Goal: Information Seeking & Learning: Learn about a topic

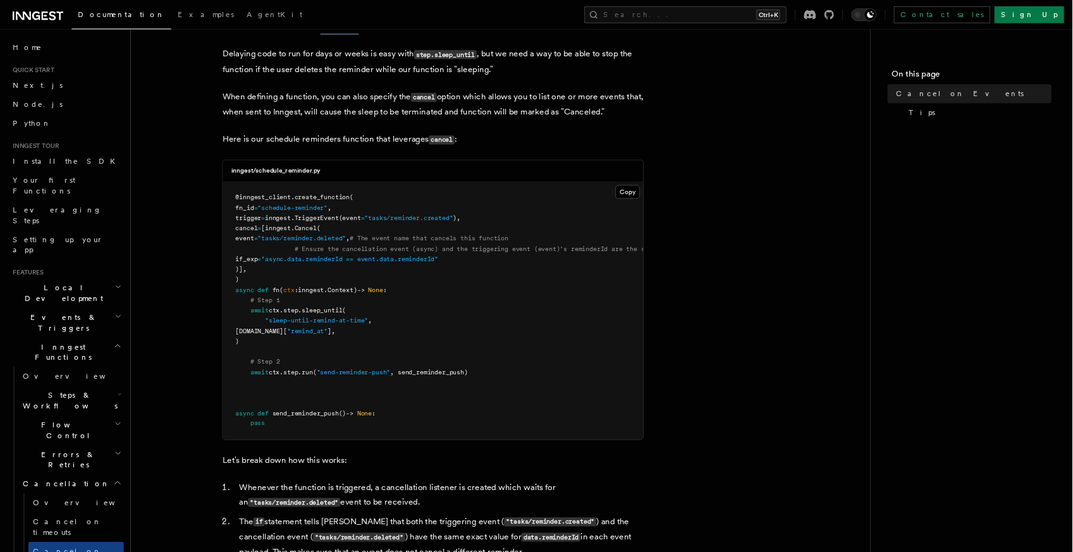
scroll to position [243, 0]
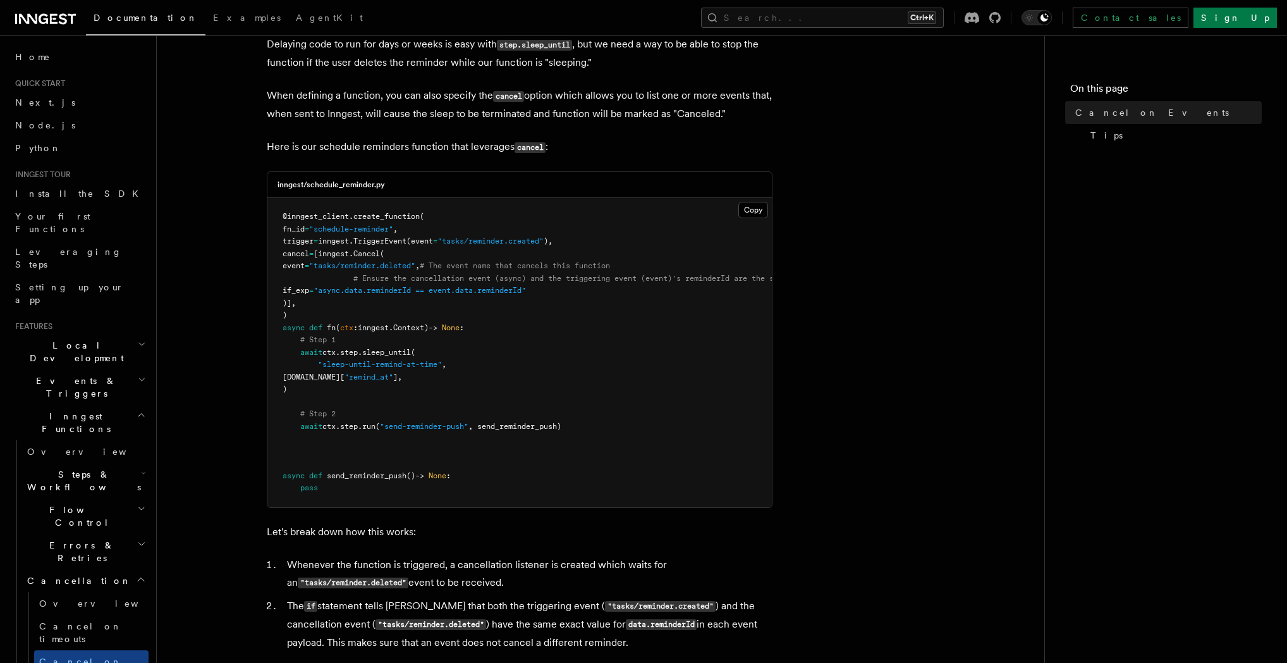
click at [841, 313] on article "Features Inngest Functions Cancellation Cancel on Events As you have learned th…" at bounding box center [600, 461] width 847 height 1296
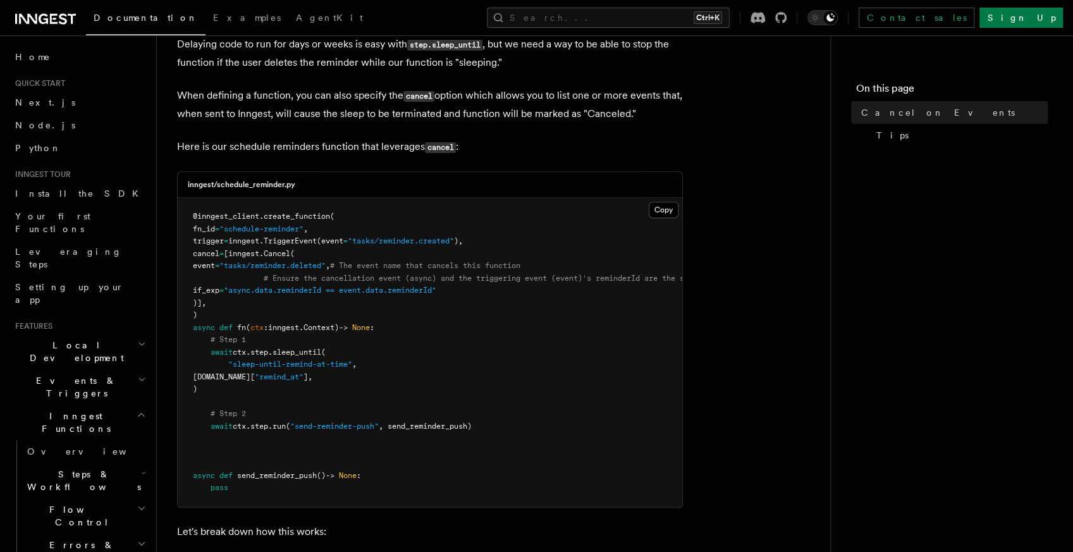
scroll to position [293, 0]
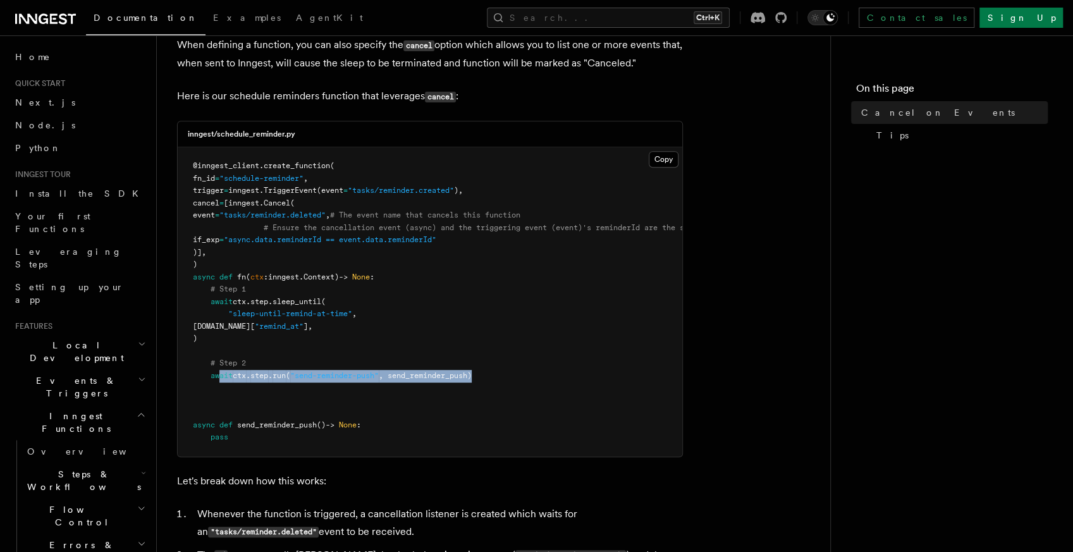
drag, startPoint x: 436, startPoint y: 374, endPoint x: 221, endPoint y: 372, distance: 215.0
click at [221, 372] on pre "@inngest_client . create_function ( fn_id = "schedule-reminder" , trigger = inn…" at bounding box center [430, 301] width 505 height 309
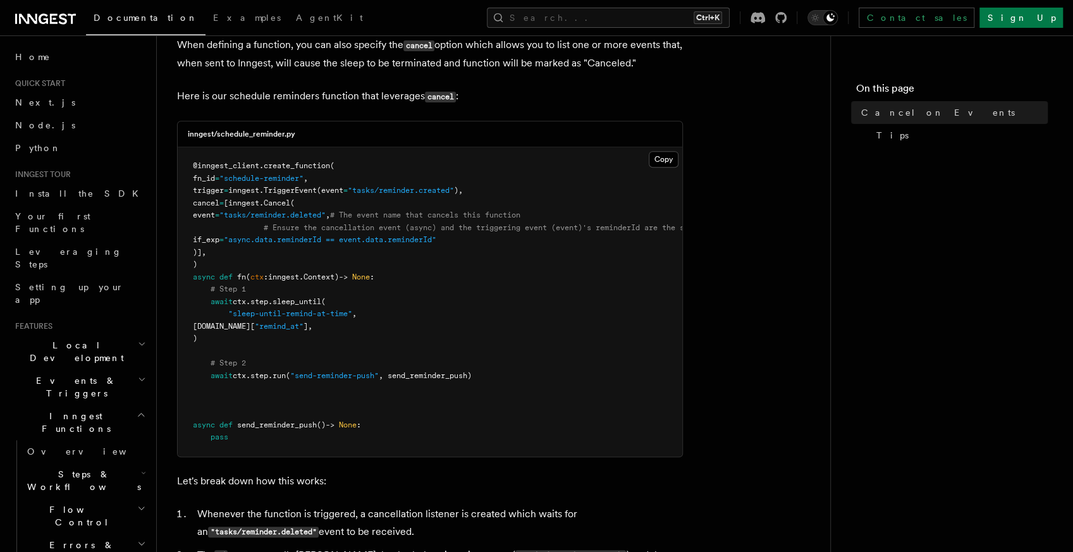
click at [269, 365] on pre "@inngest_client . create_function ( fn_id = "schedule-reminder" , trigger = inn…" at bounding box center [430, 301] width 505 height 309
drag, startPoint x: 268, startPoint y: 240, endPoint x: 396, endPoint y: 248, distance: 128.6
click at [382, 248] on pre "@inngest_client . create_function ( fn_id = "schedule-reminder" , trigger = inn…" at bounding box center [430, 301] width 505 height 309
click at [398, 248] on pre "@inngest_client . create_function ( fn_id = "schedule-reminder" , trigger = inn…" at bounding box center [430, 301] width 505 height 309
drag, startPoint x: 298, startPoint y: 214, endPoint x: 312, endPoint y: 215, distance: 13.3
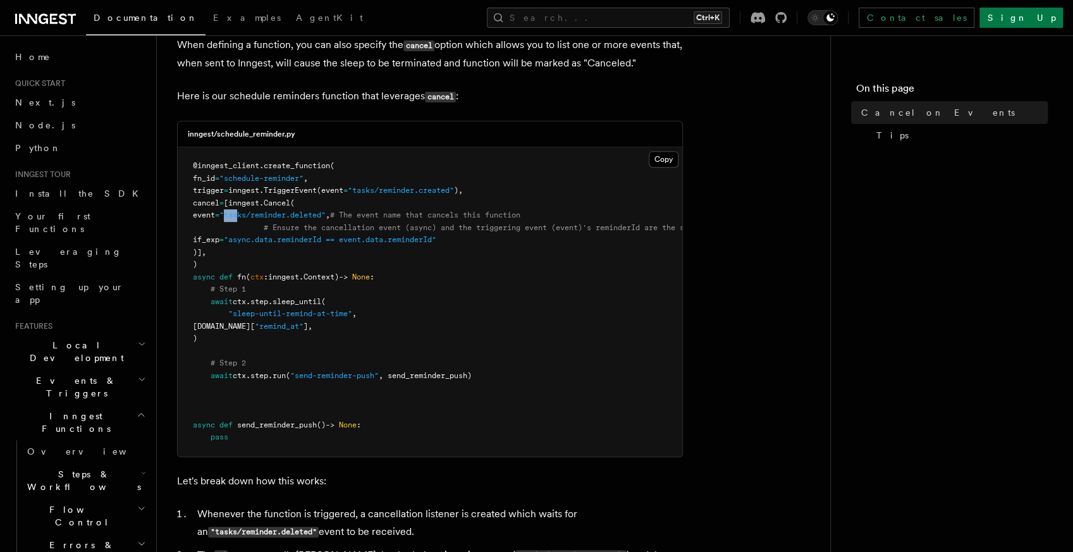
click at [311, 214] on span ""tasks/reminder.deleted"" at bounding box center [272, 215] width 106 height 9
click at [326, 219] on span ""tasks/reminder.deleted"" at bounding box center [272, 215] width 106 height 9
drag, startPoint x: 324, startPoint y: 218, endPoint x: 389, endPoint y: 212, distance: 66.0
click at [326, 212] on span ""tasks/reminder.deleted"" at bounding box center [272, 215] width 106 height 9
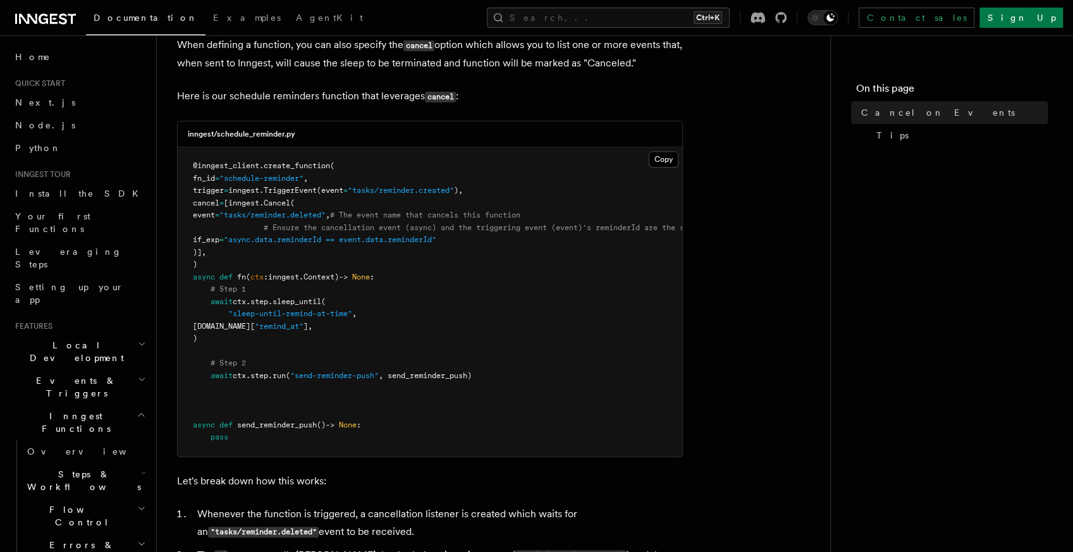
click at [346, 249] on pre "@inngest_client . create_function ( fn_id = "schedule-reminder" , trigger = inn…" at bounding box center [430, 301] width 505 height 309
drag, startPoint x: 269, startPoint y: 217, endPoint x: 377, endPoint y: 229, distance: 108.2
click at [329, 215] on span "event = "tasks/reminder.deleted" , # The event name that cancels this function" at bounding box center [357, 215] width 328 height 9
click at [398, 239] on span ""async.data.reminderId == event.data.reminderId"" at bounding box center [330, 239] width 212 height 9
drag, startPoint x: 359, startPoint y: 247, endPoint x: 282, endPoint y: 244, distance: 77.2
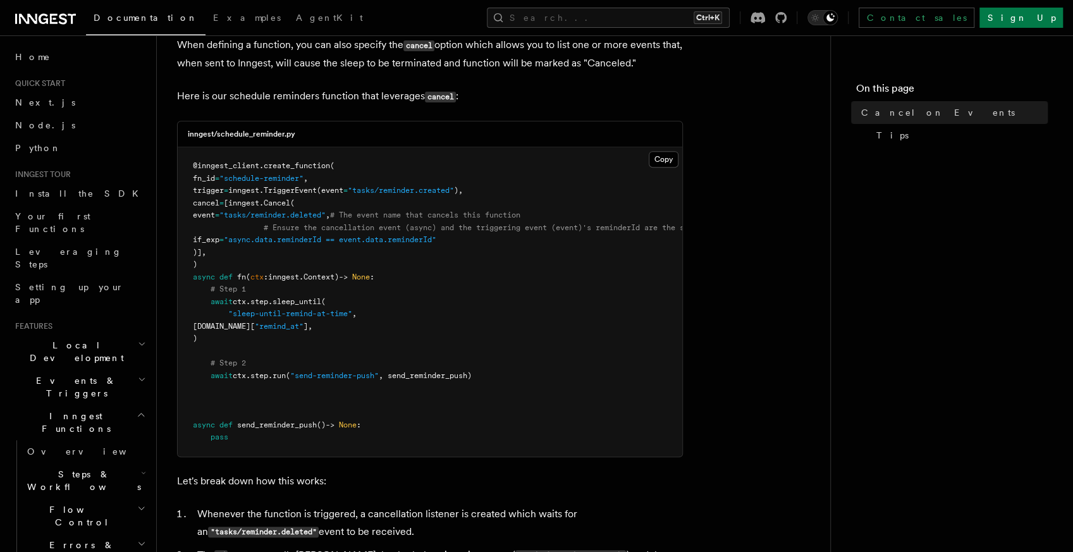
click at [282, 244] on pre "@inngest_client . create_function ( fn_id = "schedule-reminder" , trigger = inn…" at bounding box center [430, 301] width 505 height 309
click at [295, 254] on pre "@inngest_client . create_function ( fn_id = "schedule-reminder" , trigger = inn…" at bounding box center [430, 301] width 505 height 309
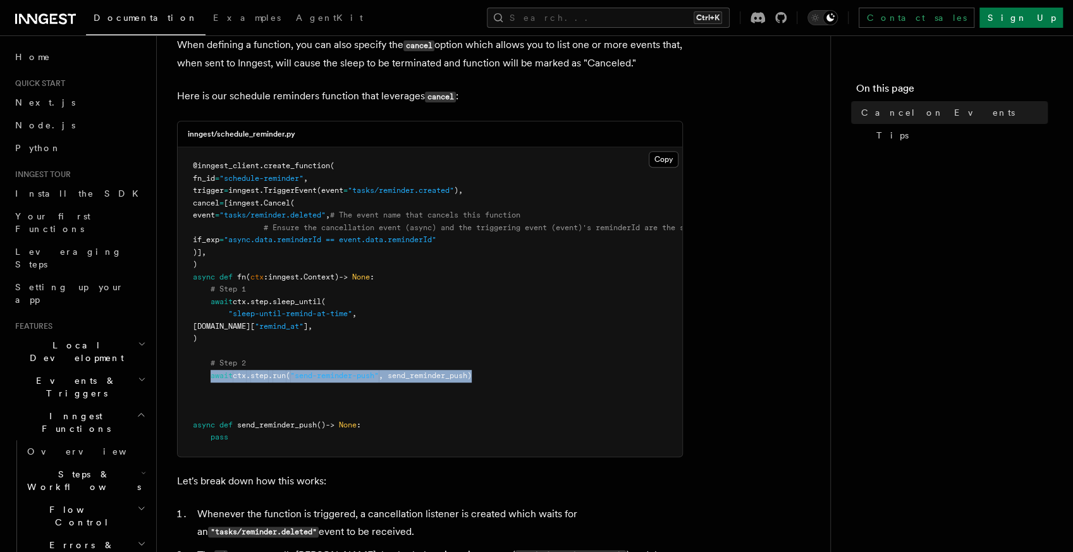
drag, startPoint x: 513, startPoint y: 378, endPoint x: 211, endPoint y: 371, distance: 302.3
click at [211, 371] on pre "@inngest_client . create_function ( fn_id = "schedule-reminder" , trigger = inn…" at bounding box center [430, 301] width 505 height 309
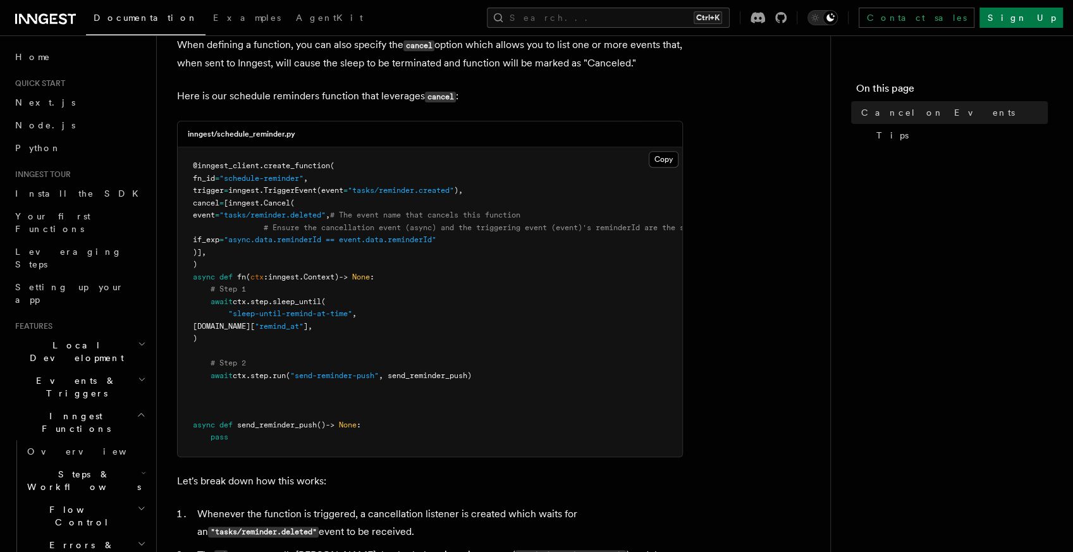
click at [260, 368] on pre "@inngest_client . create_function ( fn_id = "schedule-reminder" , trigger = inn…" at bounding box center [430, 301] width 505 height 309
click at [237, 375] on span "ctx" at bounding box center [239, 375] width 13 height 9
drag, startPoint x: 207, startPoint y: 352, endPoint x: 169, endPoint y: 350, distance: 38.6
click at [168, 350] on div "Features Inngest Functions Cancellation Cancel on Events As you have learned th…" at bounding box center [514, 383] width 714 height 1352
drag, startPoint x: 242, startPoint y: 292, endPoint x: 176, endPoint y: 295, distance: 65.8
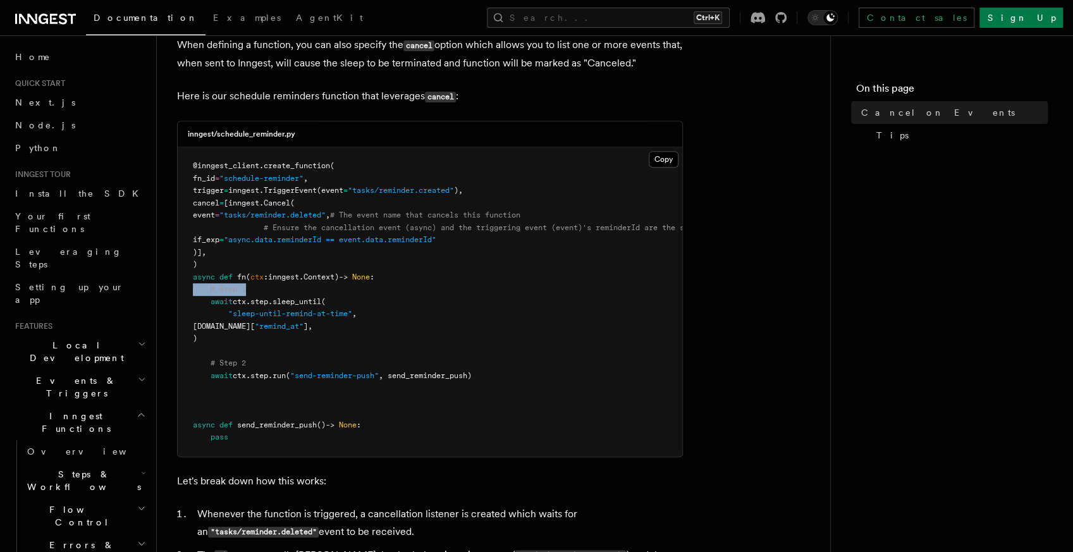
click at [176, 295] on div "Features Inngest Functions Cancellation Cancel on Events As you have learned th…" at bounding box center [514, 383] width 714 height 1352
click at [245, 292] on span "# Step 1" at bounding box center [228, 289] width 35 height 9
drag, startPoint x: 261, startPoint y: 290, endPoint x: 195, endPoint y: 293, distance: 65.8
click at [195, 293] on pre "@inngest_client . create_function ( fn_id = "schedule-reminder" , trigger = inn…" at bounding box center [430, 301] width 505 height 309
click at [257, 345] on pre "@inngest_client . create_function ( fn_id = "schedule-reminder" , trigger = inn…" at bounding box center [430, 301] width 505 height 309
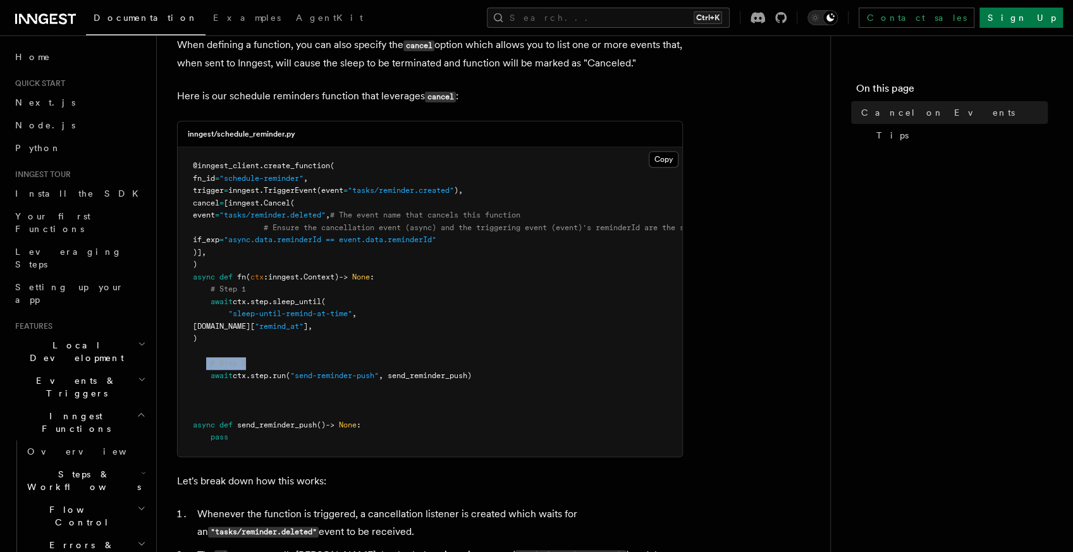
drag, startPoint x: 223, startPoint y: 364, endPoint x: 207, endPoint y: 364, distance: 15.2
click at [207, 364] on pre "@inngest_client . create_function ( fn_id = "schedule-reminder" , trigger = inn…" at bounding box center [430, 301] width 505 height 309
click at [235, 368] on pre "@inngest_client . create_function ( fn_id = "schedule-reminder" , trigger = inn…" at bounding box center [430, 301] width 505 height 309
drag, startPoint x: 358, startPoint y: 328, endPoint x: 237, endPoint y: 328, distance: 120.8
click at [237, 328] on span "ctx.event.data[ "remind_at" ]," at bounding box center [253, 326] width 120 height 9
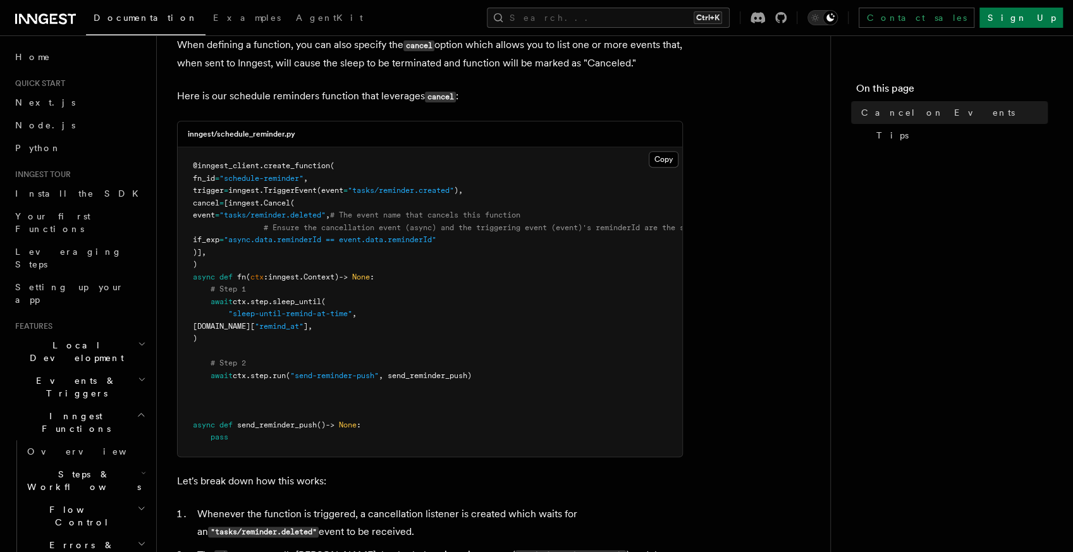
click at [361, 333] on pre "@inngest_client . create_function ( fn_id = "schedule-reminder" , trigger = inn…" at bounding box center [430, 301] width 505 height 309
click at [360, 319] on pre "@inngest_client . create_function ( fn_id = "schedule-reminder" , trigger = inn…" at bounding box center [430, 301] width 505 height 309
drag, startPoint x: 328, startPoint y: 302, endPoint x: 242, endPoint y: 300, distance: 86.0
click at [242, 300] on span "await ctx . step . sleep_until (" at bounding box center [259, 301] width 133 height 9
click at [240, 300] on span "ctx" at bounding box center [239, 301] width 13 height 9
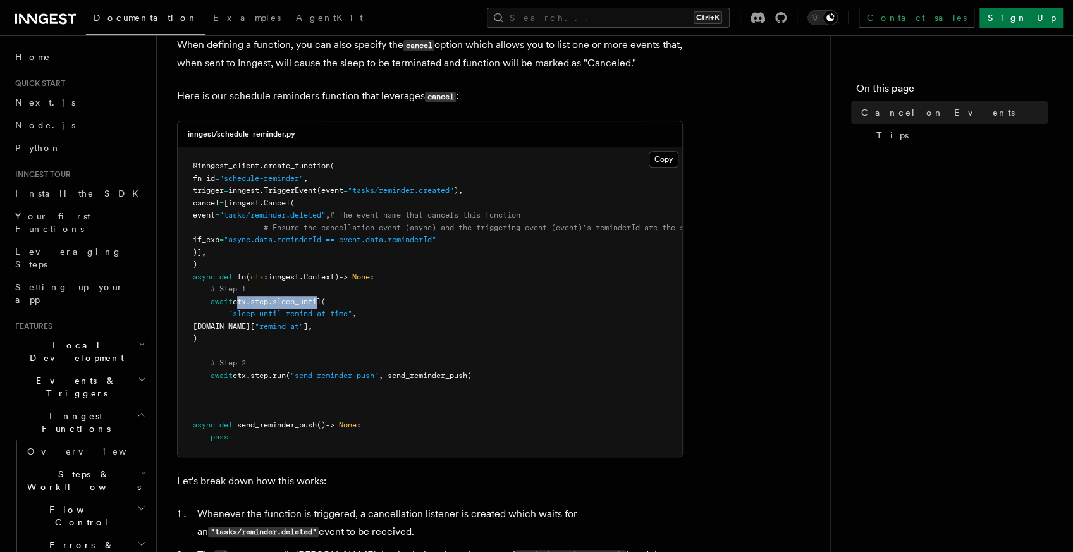
drag, startPoint x: 238, startPoint y: 301, endPoint x: 326, endPoint y: 306, distance: 88.7
click at [326, 306] on pre "@inngest_client . create_function ( fn_id = "schedule-reminder" , trigger = inn…" at bounding box center [430, 301] width 505 height 309
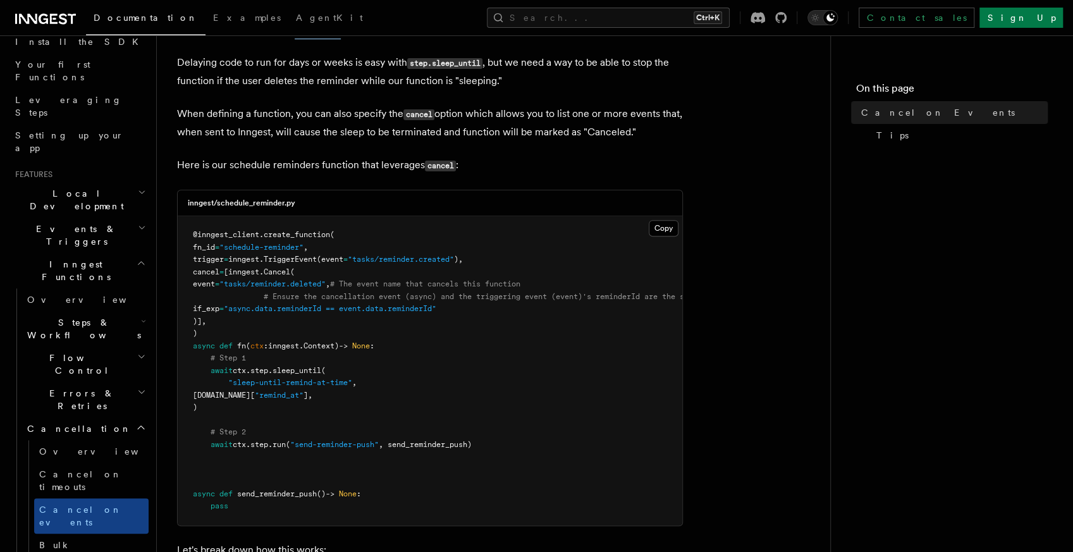
scroll to position [249, 0]
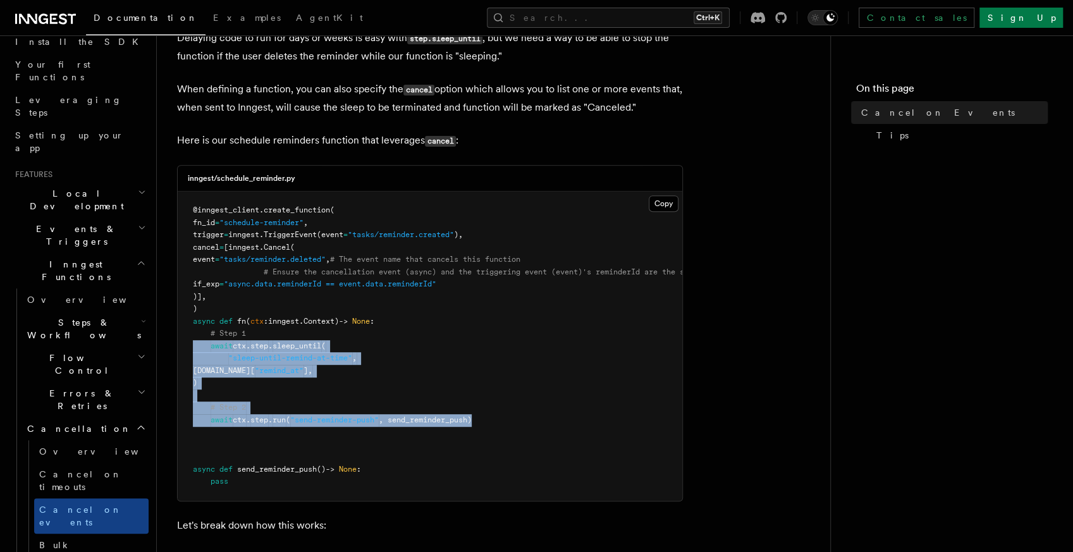
drag, startPoint x: 510, startPoint y: 425, endPoint x: 180, endPoint y: 345, distance: 339.1
click at [180, 345] on pre "@inngest_client . create_function ( fn_id = "schedule-reminder" , trigger = inn…" at bounding box center [430, 346] width 505 height 309
click at [237, 363] on pre "@inngest_client . create_function ( fn_id = "schedule-reminder" , trigger = inn…" at bounding box center [430, 346] width 505 height 309
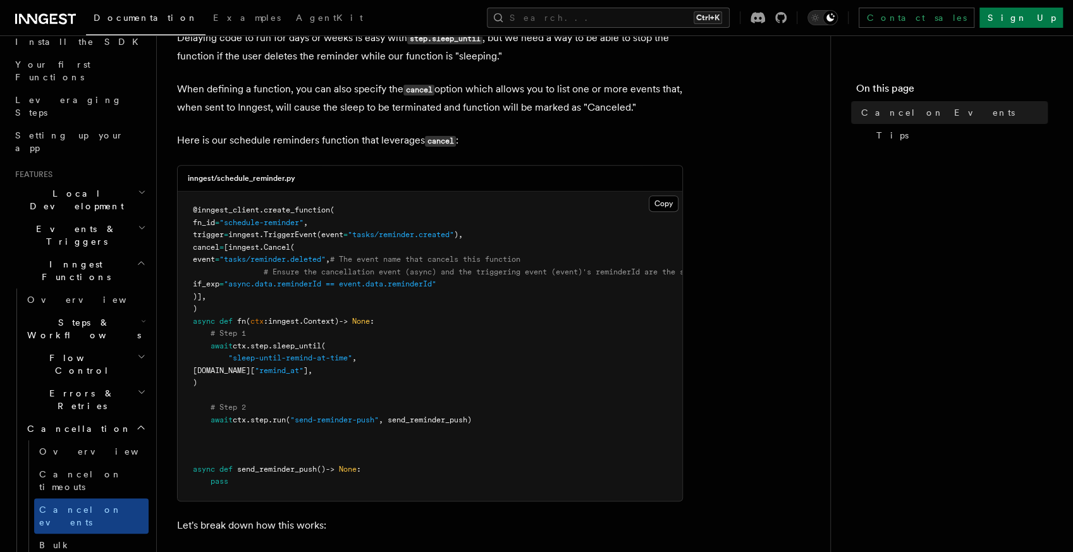
drag, startPoint x: 212, startPoint y: 350, endPoint x: 225, endPoint y: 386, distance: 38.4
click at [225, 386] on pre "@inngest_client . create_function ( fn_id = "schedule-reminder" , trigger = inn…" at bounding box center [430, 346] width 505 height 309
drag, startPoint x: 176, startPoint y: 358, endPoint x: 172, endPoint y: 353, distance: 6.7
click at [172, 353] on div "Features Inngest Functions Cancellation Cancel on Events As you have learned th…" at bounding box center [514, 427] width 714 height 1352
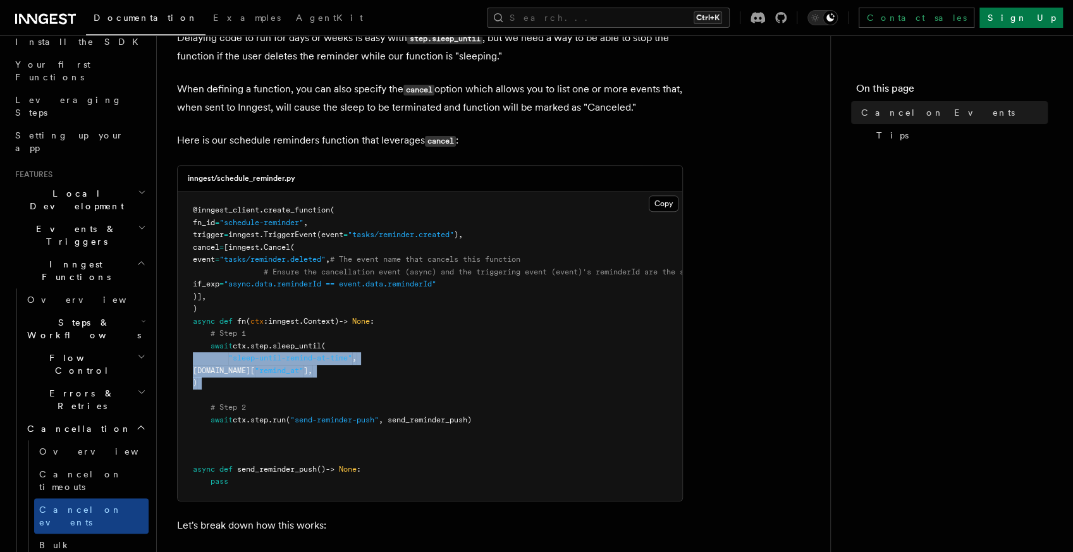
click at [231, 379] on pre "@inngest_client . create_function ( fn_id = "schedule-reminder" , trigger = inn…" at bounding box center [430, 346] width 505 height 309
click at [229, 383] on pre "@inngest_client . create_function ( fn_id = "schedule-reminder" , trigger = inn…" at bounding box center [430, 346] width 505 height 309
click at [746, 360] on article "Features Inngest Functions Cancellation Cancel on Events As you have learned th…" at bounding box center [493, 455] width 633 height 1296
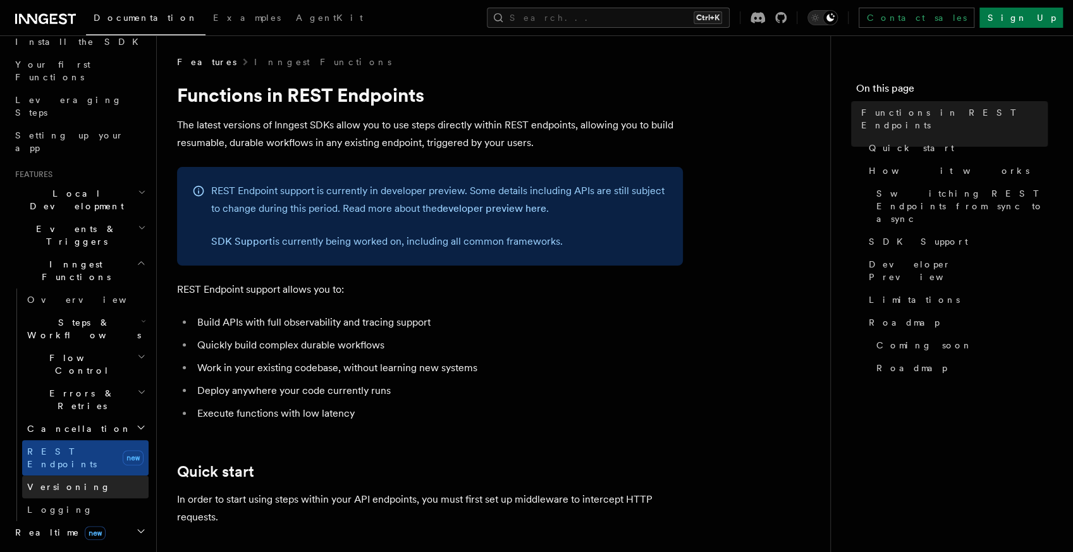
click at [82, 475] on link "Versioning" at bounding box center [85, 486] width 126 height 23
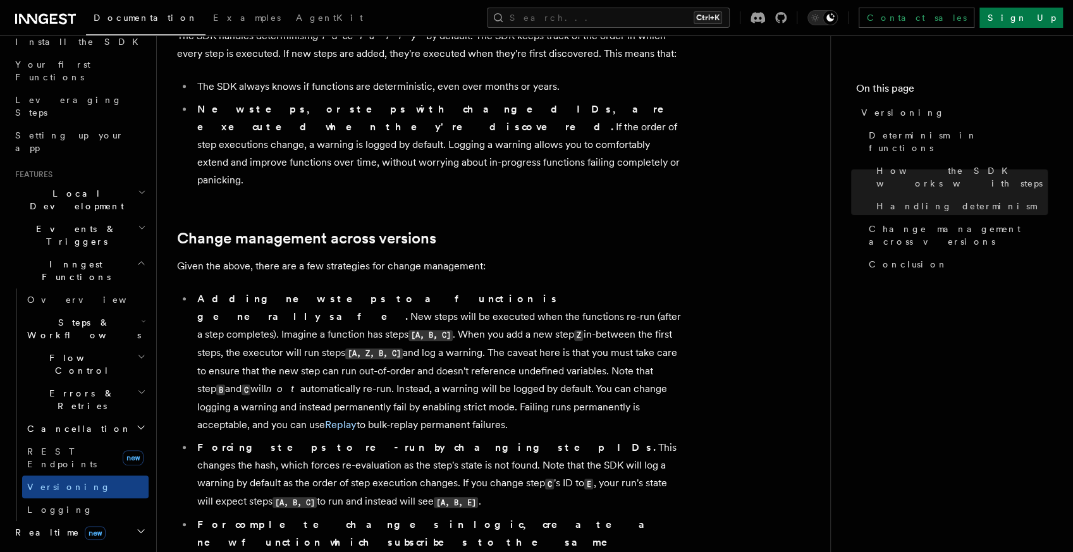
scroll to position [809, 0]
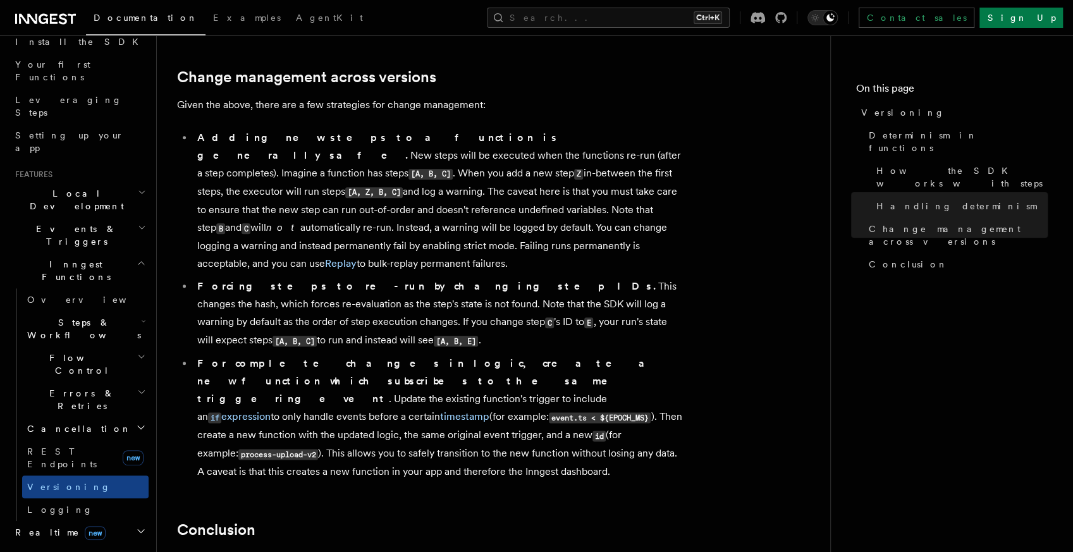
click at [126, 521] on h2 "Realtime new" at bounding box center [79, 532] width 138 height 23
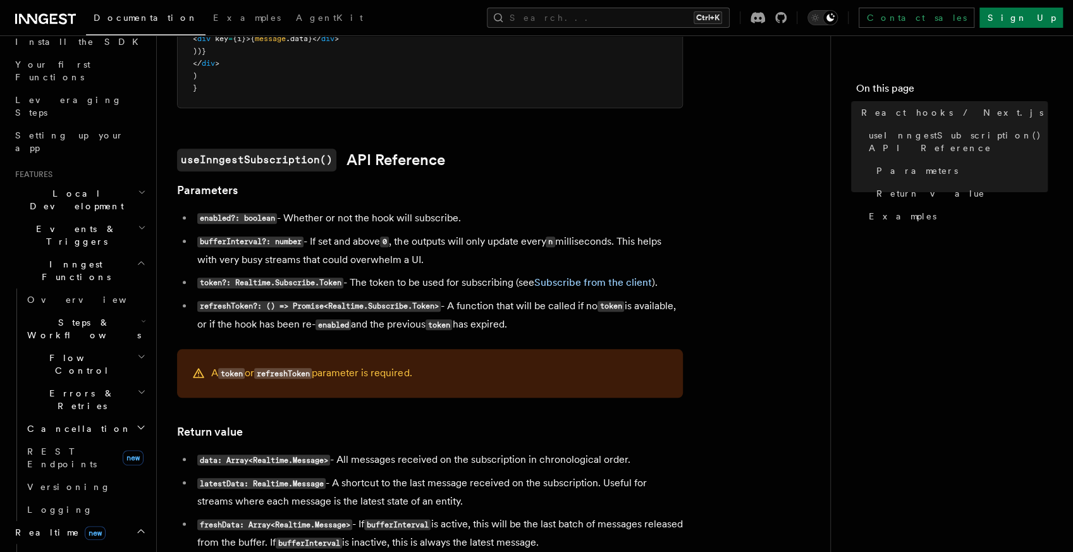
scroll to position [759, 0]
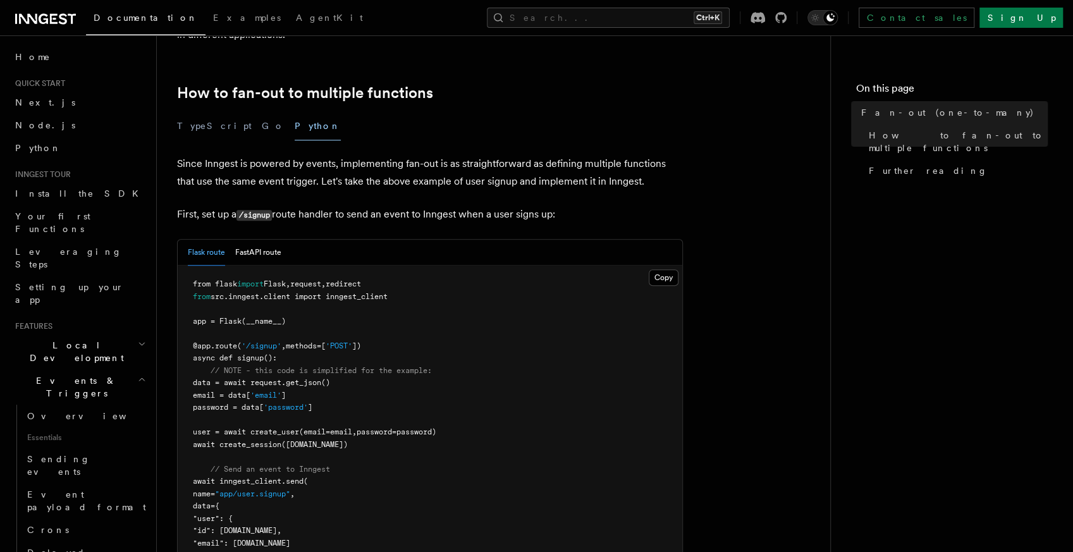
scroll to position [759, 0]
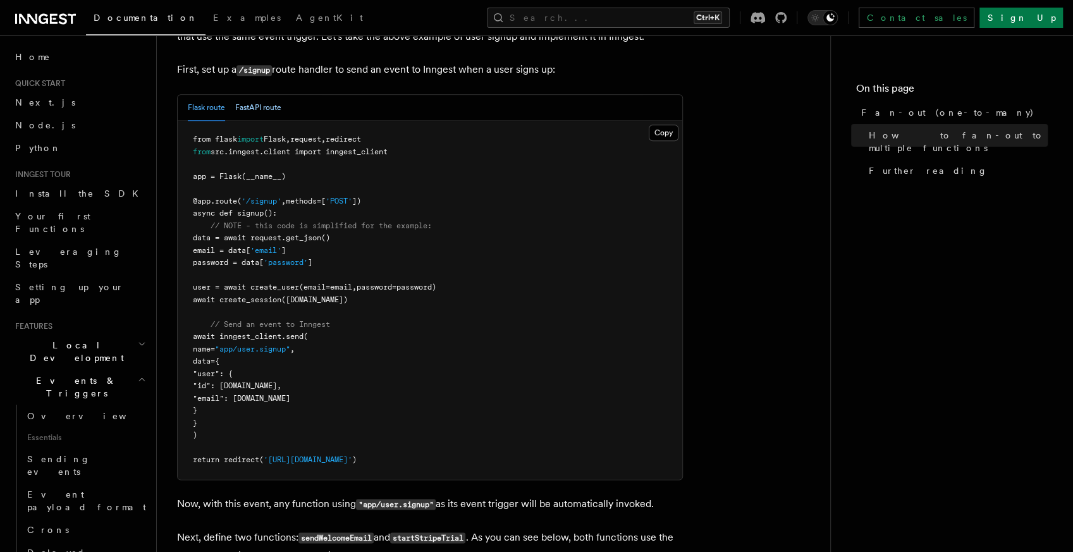
click at [249, 95] on button "FastAPI route" at bounding box center [258, 108] width 46 height 26
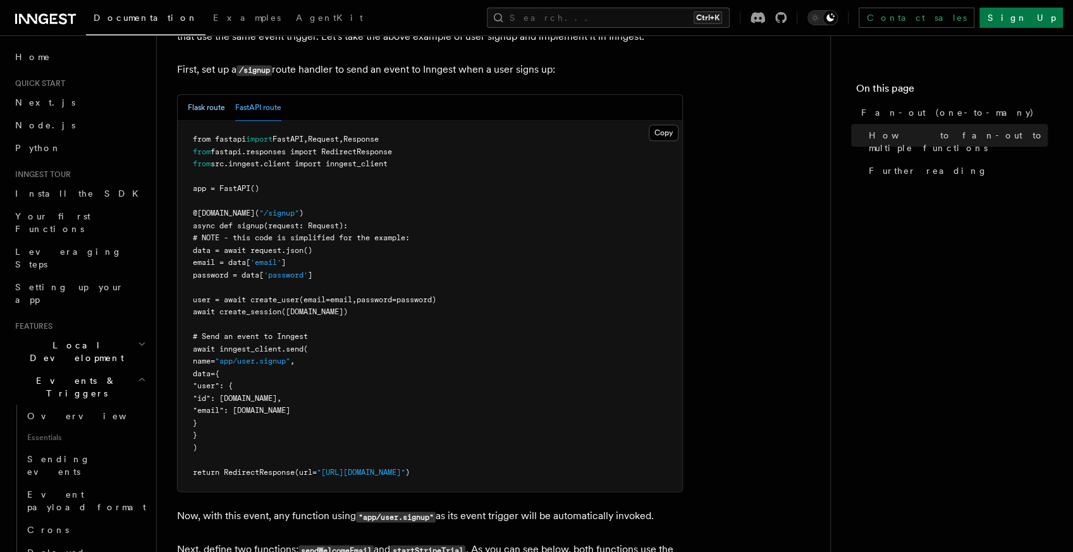
click at [216, 95] on button "Flask route" at bounding box center [206, 108] width 37 height 26
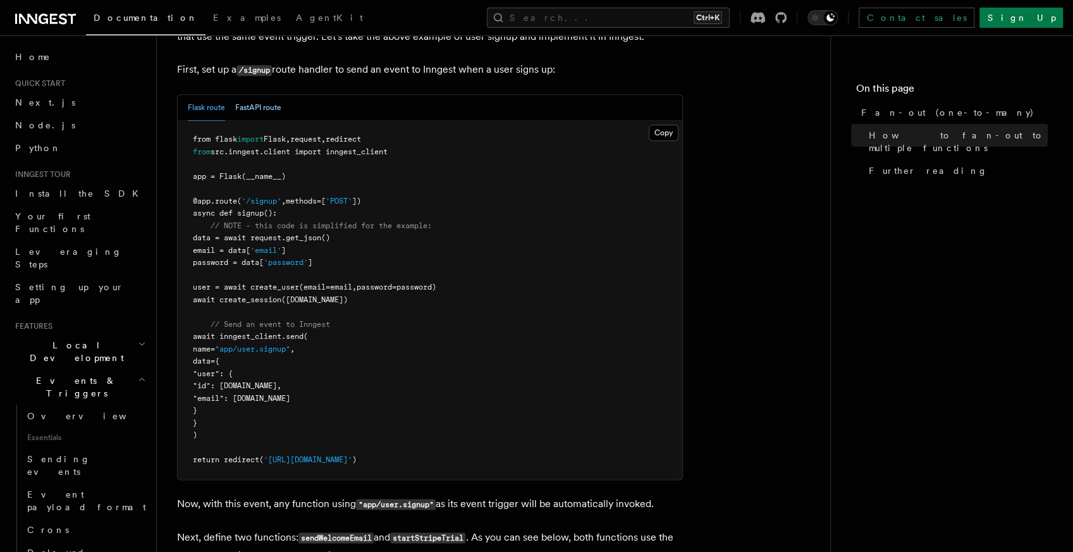
click at [255, 95] on button "FastAPI route" at bounding box center [258, 108] width 46 height 26
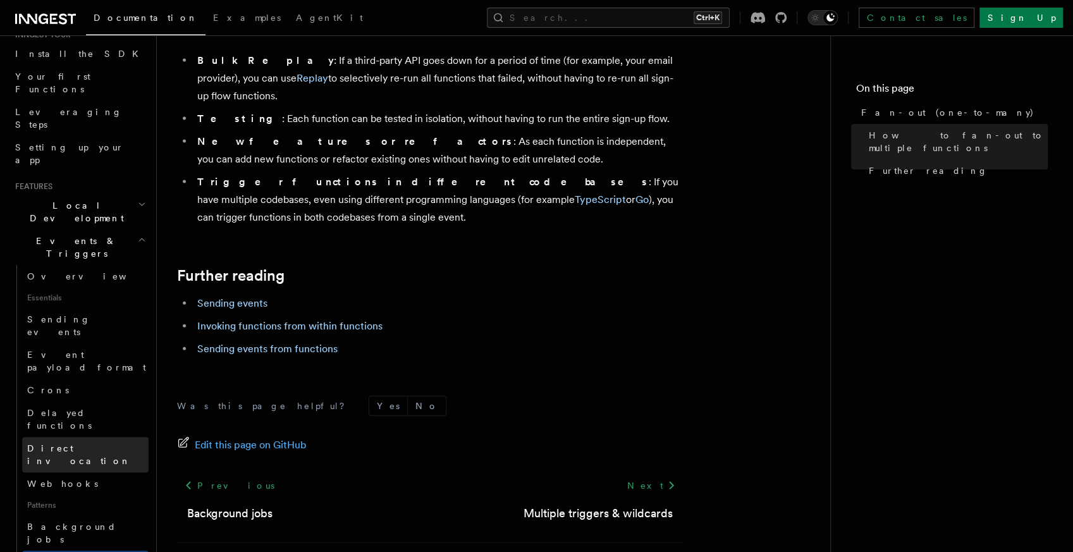
scroll to position [202, 0]
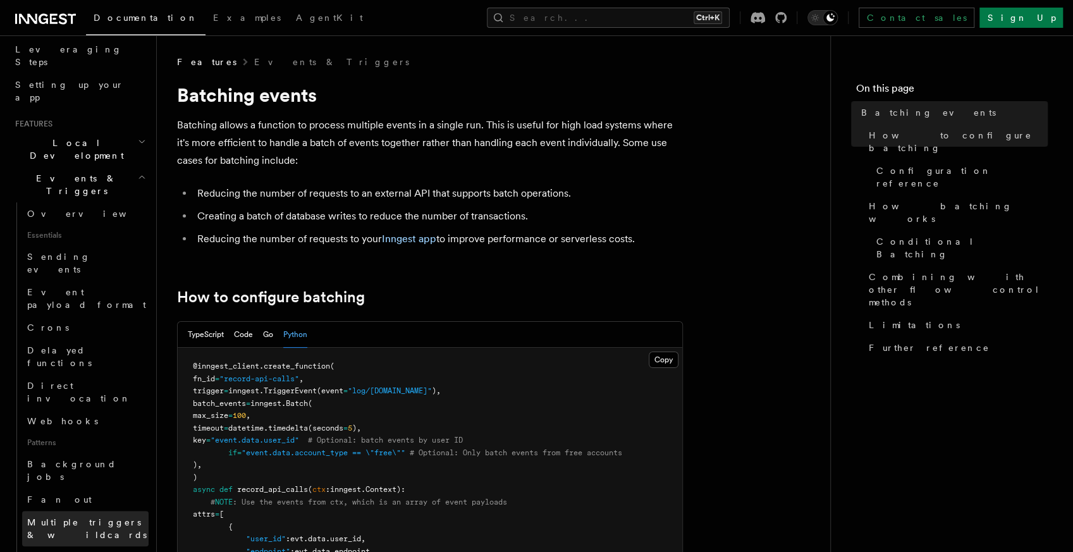
click at [91, 517] on span "Multiple triggers & wildcards" at bounding box center [87, 528] width 120 height 23
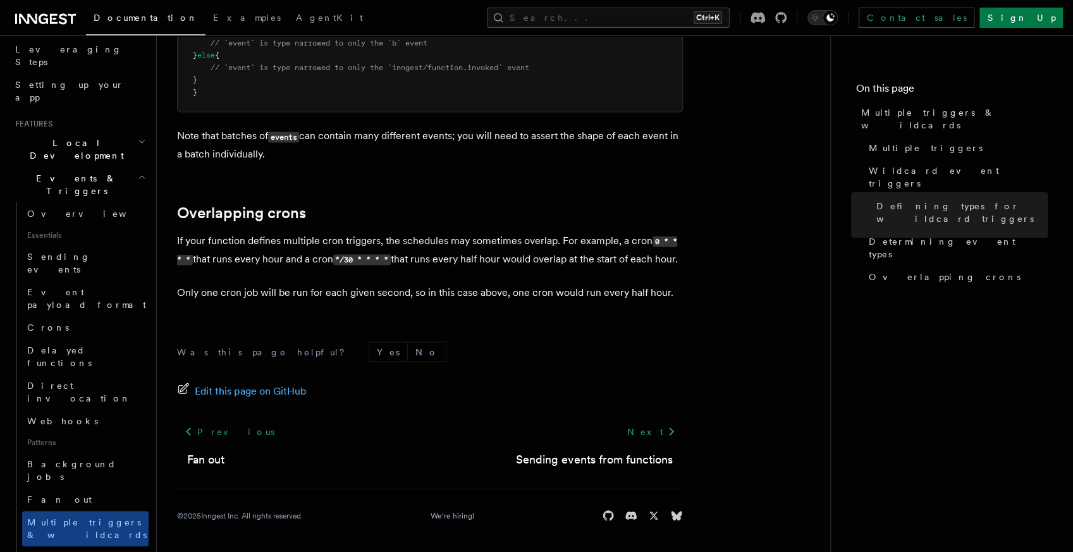
scroll to position [1447, 0]
